Goal: Find specific page/section: Find specific page/section

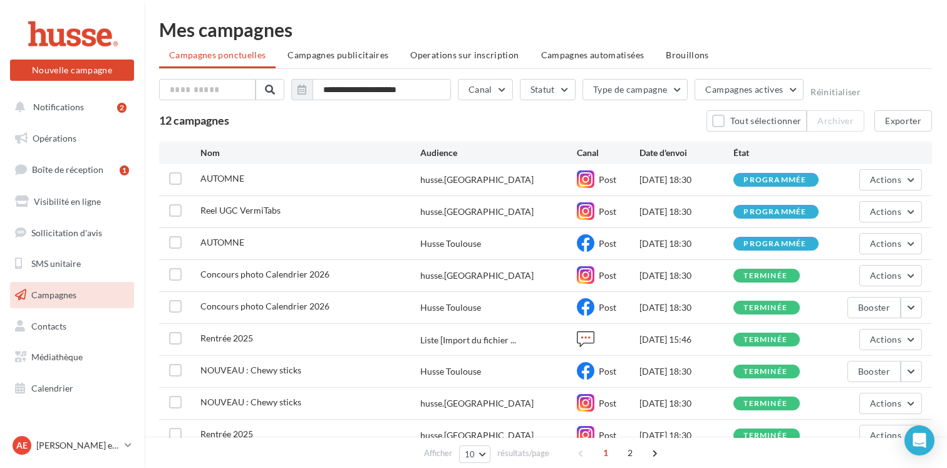
click at [224, 8] on div "**********" at bounding box center [545, 269] width 803 height 538
